Goal: Navigation & Orientation: Find specific page/section

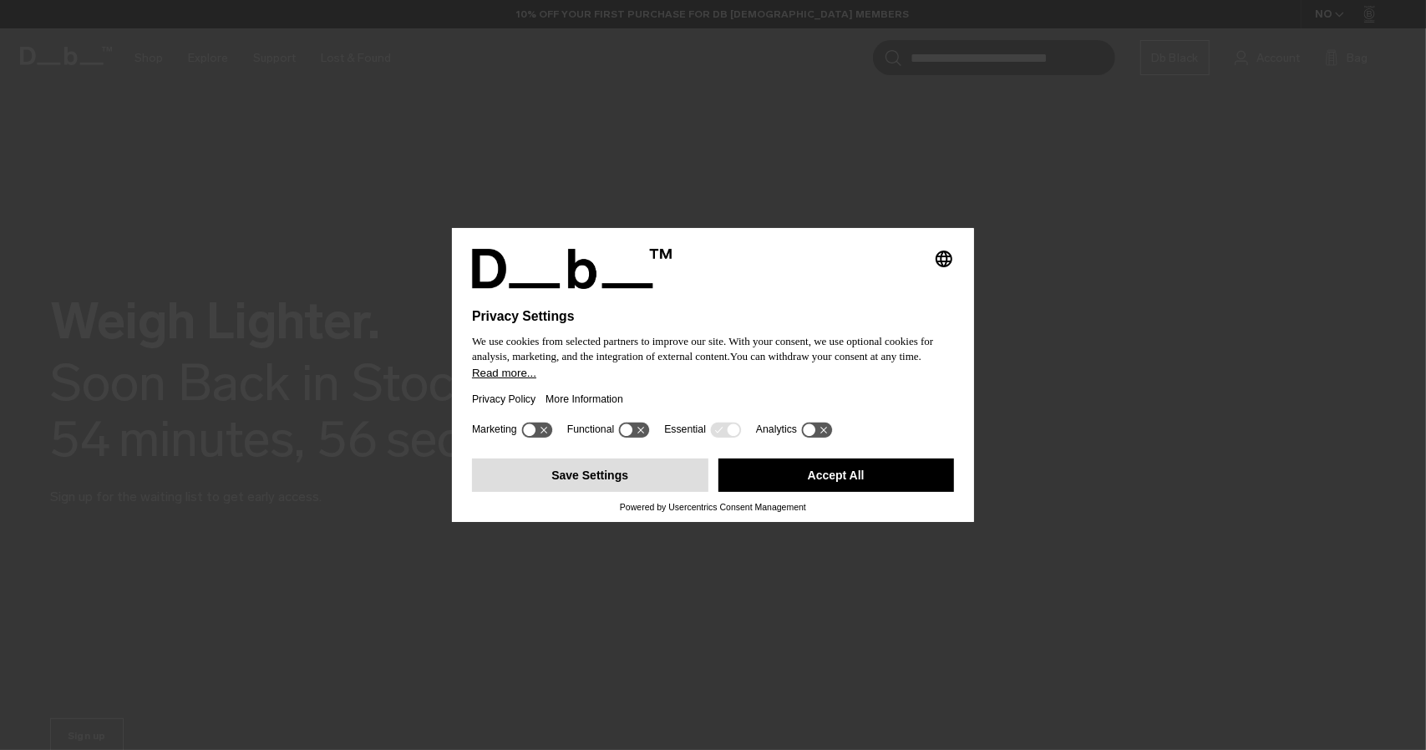
drag, startPoint x: 0, startPoint y: 0, endPoint x: 614, endPoint y: 484, distance: 781.8
click at [614, 484] on button "Save Settings" at bounding box center [590, 475] width 236 height 33
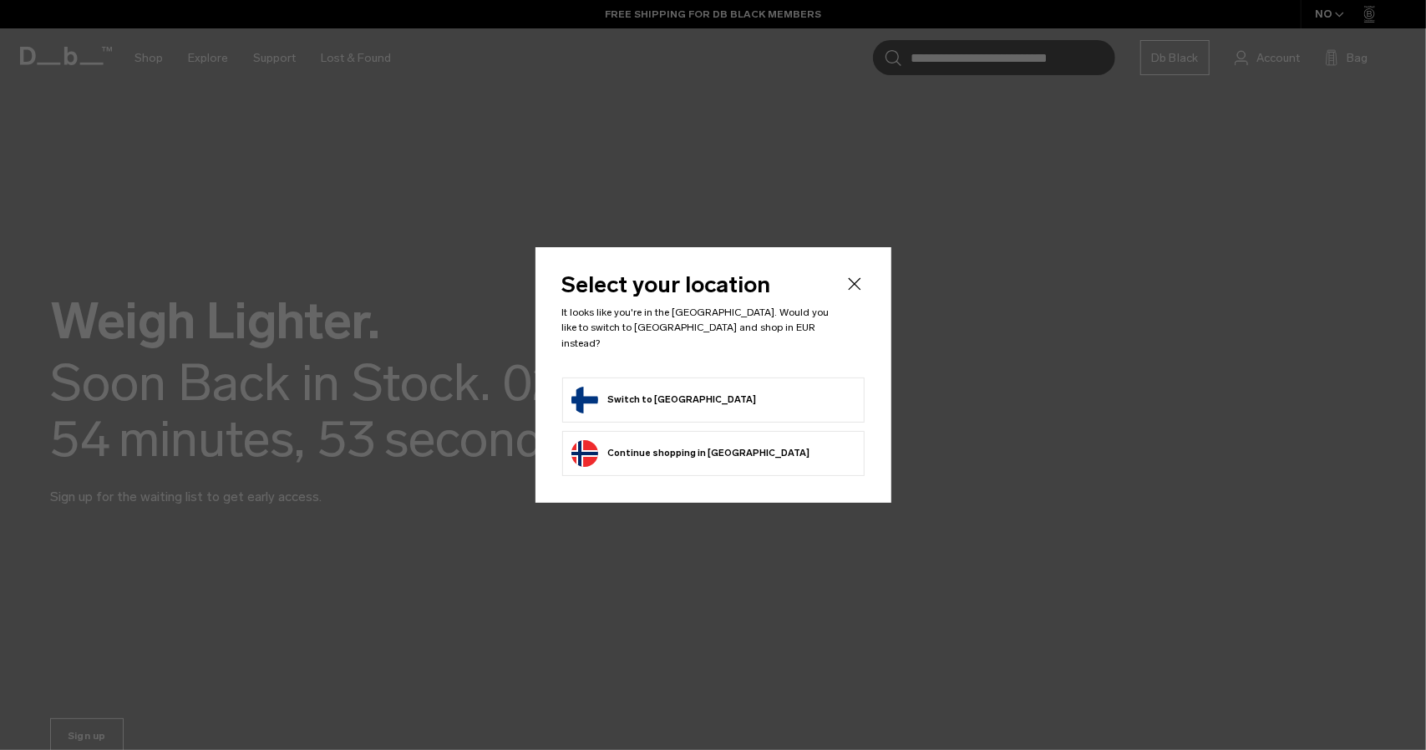
click at [681, 394] on form "Switch to [GEOGRAPHIC_DATA]" at bounding box center [713, 400] width 284 height 27
click at [662, 392] on button "Switch to [GEOGRAPHIC_DATA]" at bounding box center [663, 400] width 185 height 27
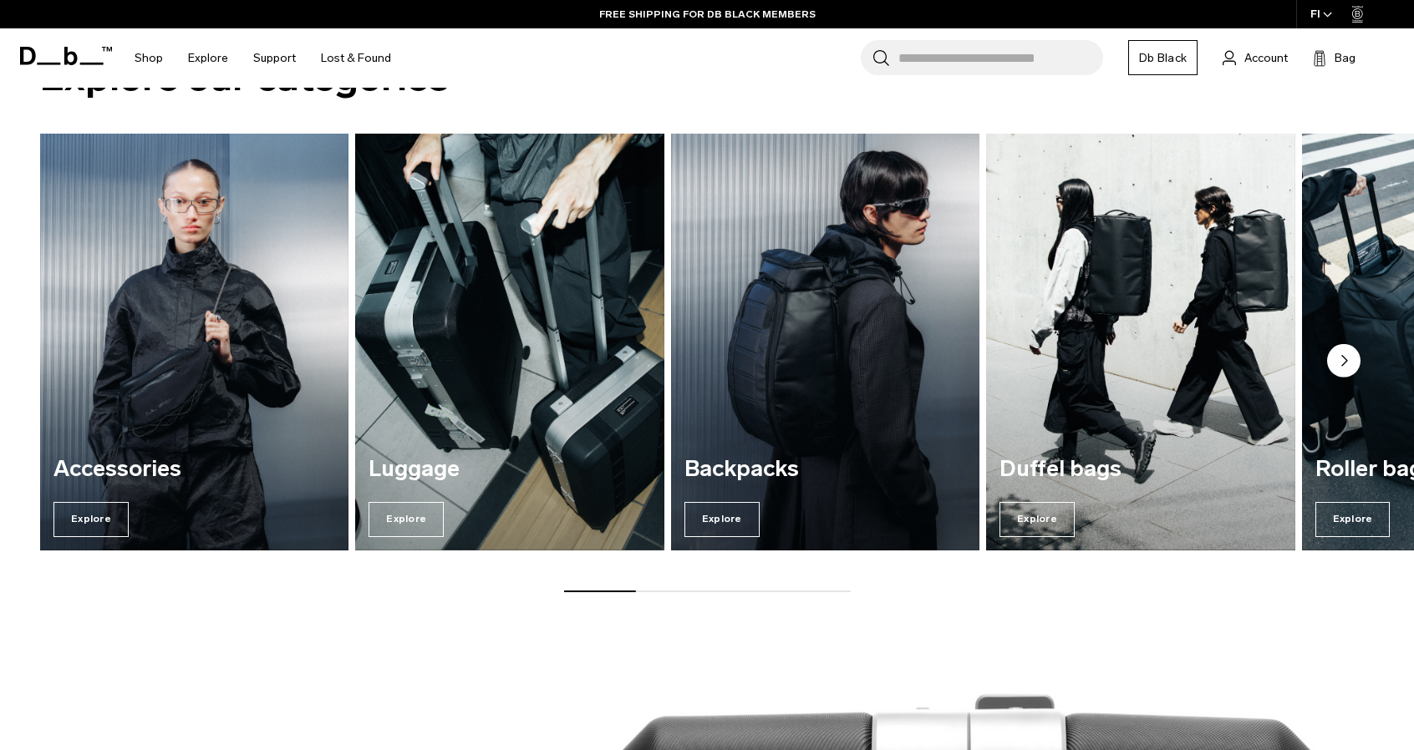
scroll to position [773, 0]
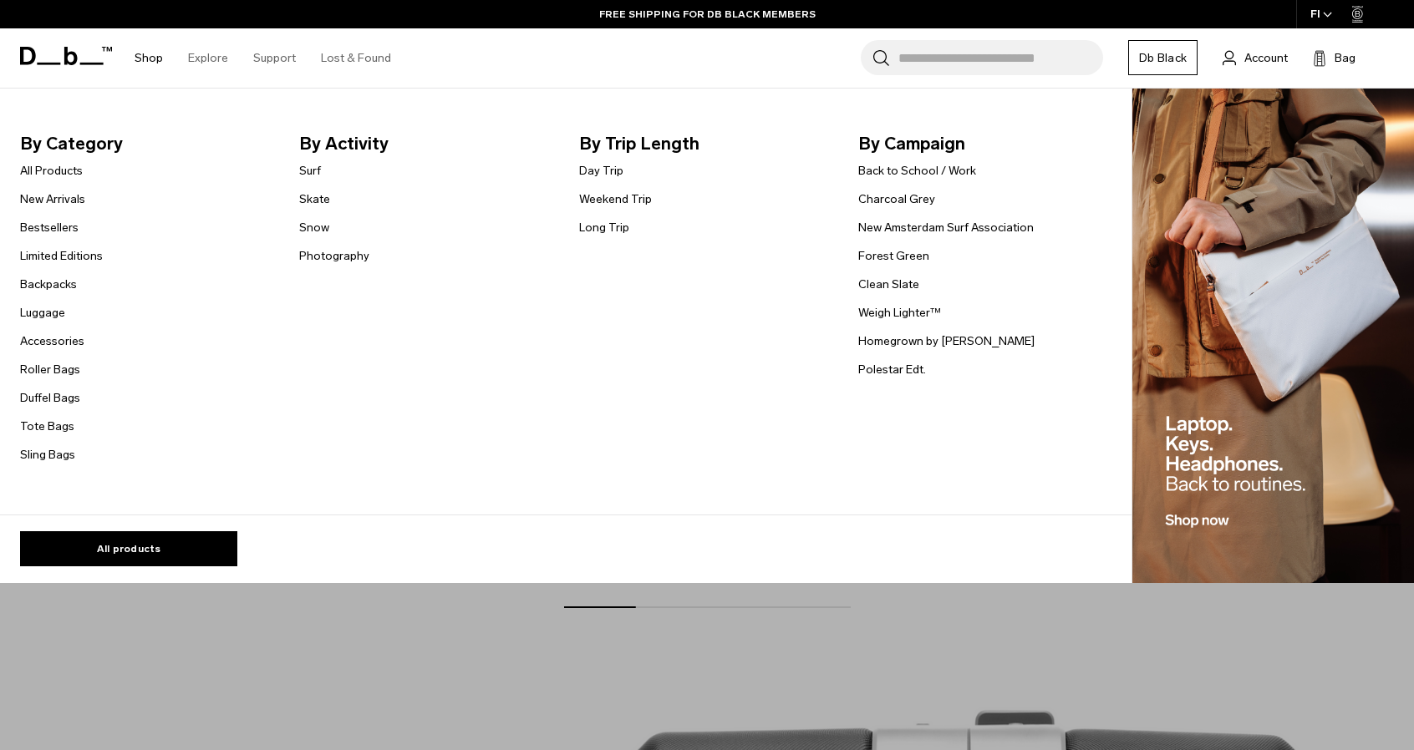
click at [155, 61] on link "Shop" at bounding box center [149, 57] width 28 height 59
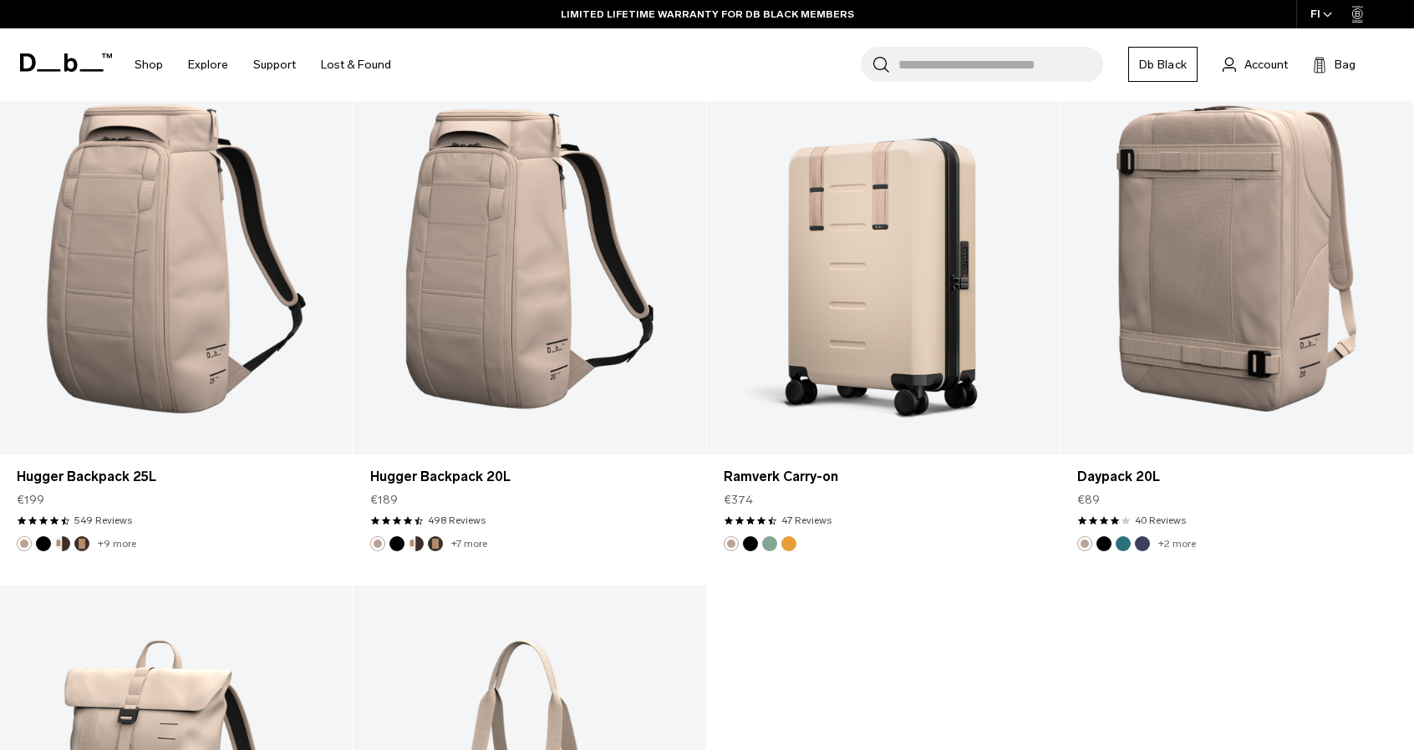
scroll to position [5605, 0]
